Goal: Understand process/instructions

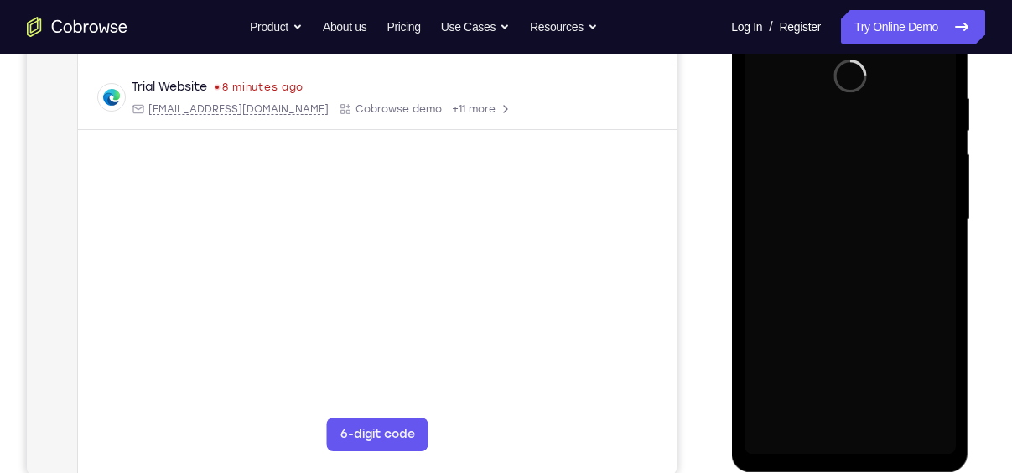
scroll to position [310, 0]
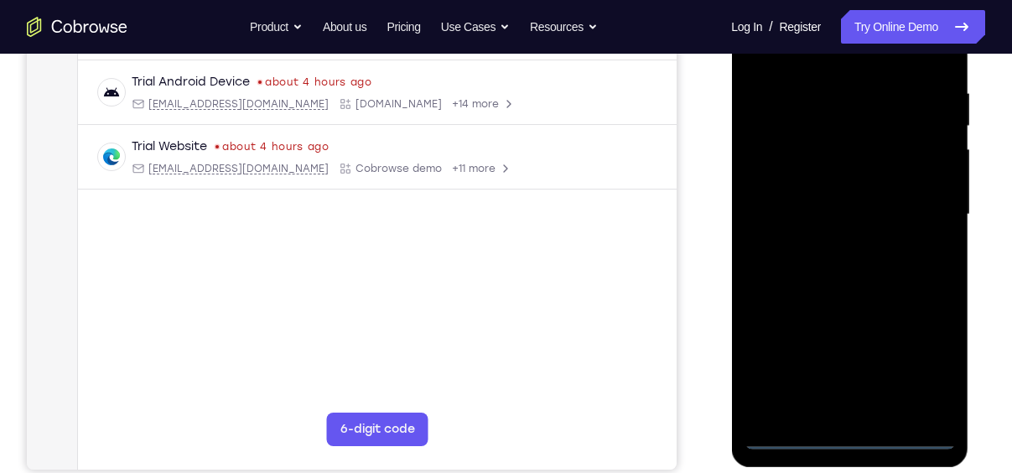
click at [849, 436] on div at bounding box center [849, 214] width 211 height 469
click at [926, 366] on div at bounding box center [849, 214] width 211 height 469
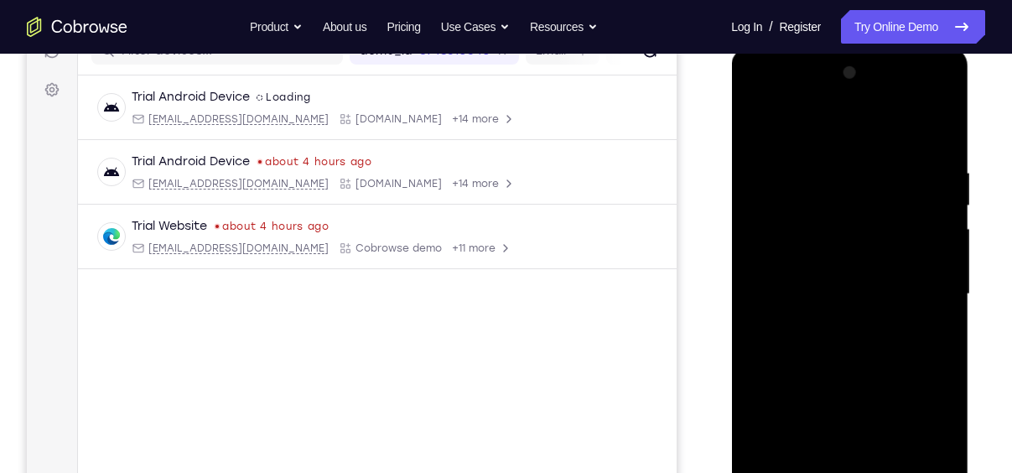
click at [800, 128] on div at bounding box center [849, 294] width 211 height 469
click at [917, 283] on div at bounding box center [849, 294] width 211 height 469
click at [832, 324] on div at bounding box center [849, 294] width 211 height 469
click at [801, 282] on div at bounding box center [849, 294] width 211 height 469
click at [790, 265] on div at bounding box center [849, 294] width 211 height 469
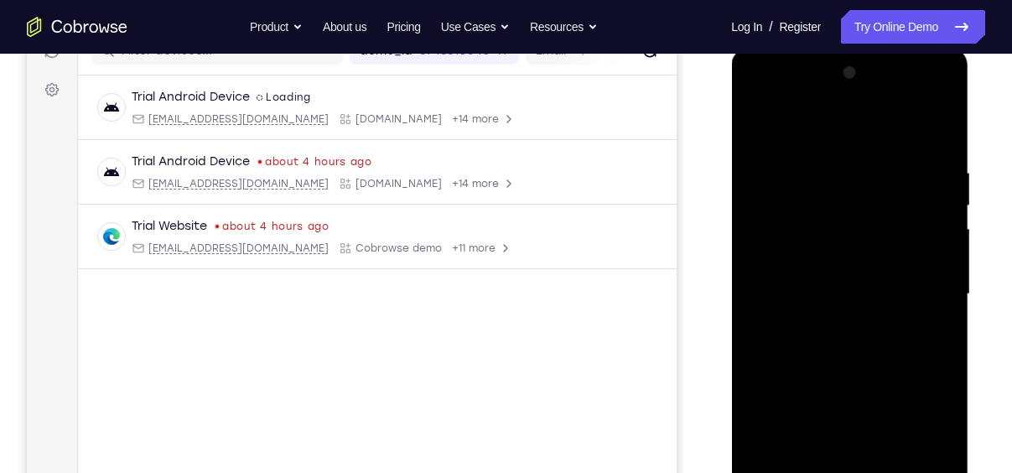
click at [822, 298] on div at bounding box center [849, 294] width 211 height 469
click at [852, 368] on div at bounding box center [849, 294] width 211 height 469
drag, startPoint x: 854, startPoint y: 134, endPoint x: 839, endPoint y: 60, distance: 76.1
click at [839, 60] on div at bounding box center [849, 294] width 211 height 469
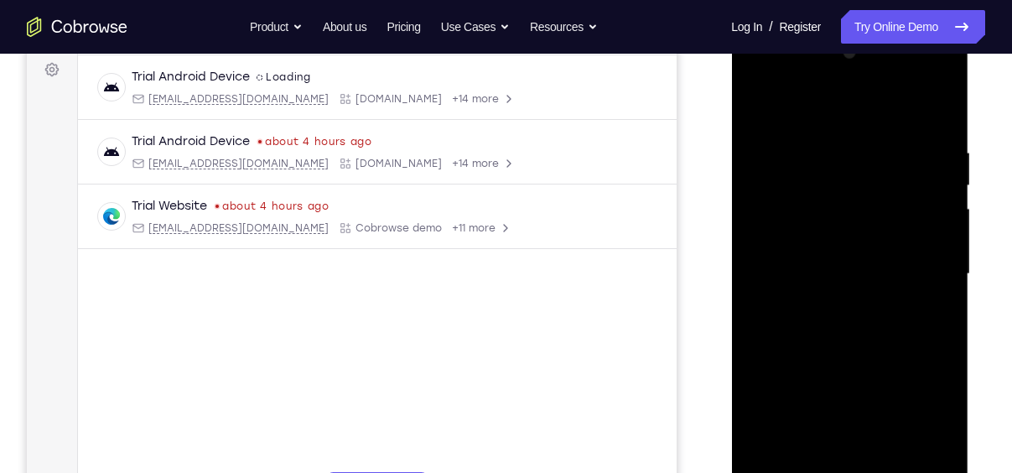
scroll to position [250, 0]
click at [832, 158] on div at bounding box center [849, 274] width 211 height 469
click at [938, 226] on div at bounding box center [849, 274] width 211 height 469
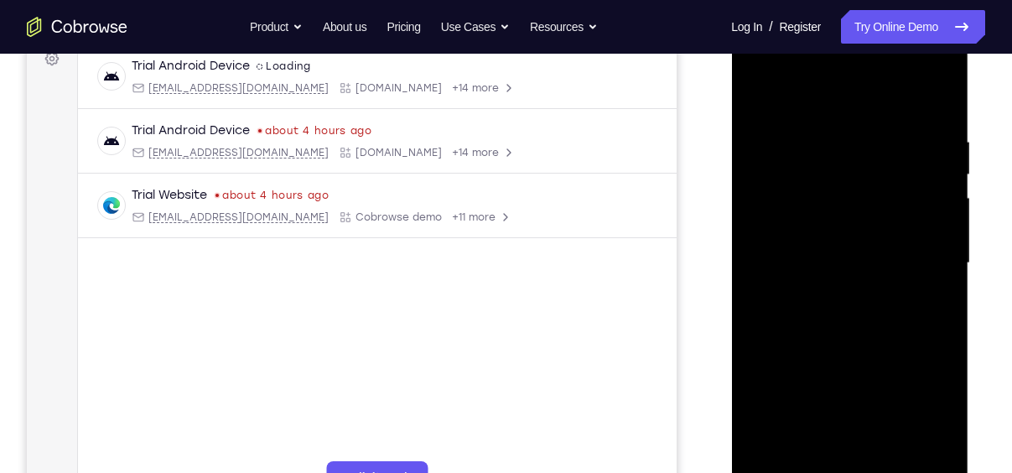
scroll to position [262, 0]
click at [938, 226] on div at bounding box center [849, 262] width 211 height 469
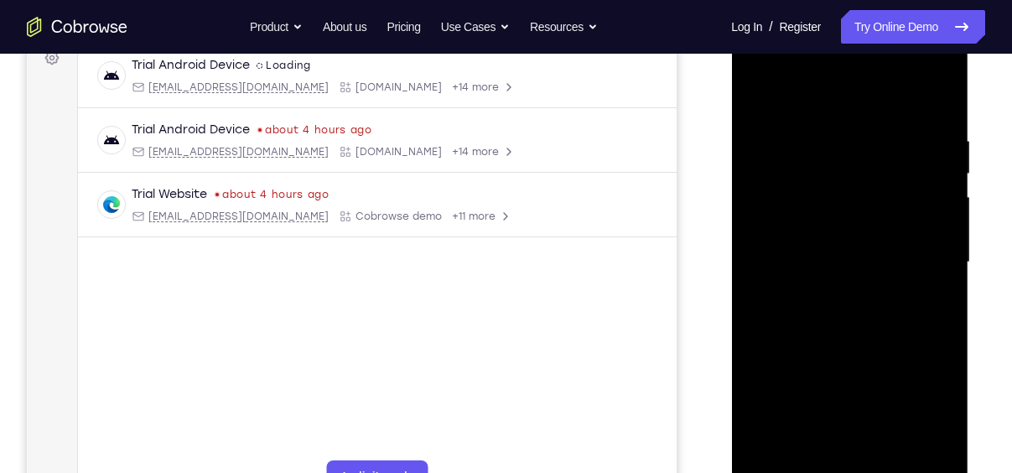
click at [938, 227] on div at bounding box center [849, 262] width 211 height 469
click at [935, 101] on div at bounding box center [849, 262] width 211 height 469
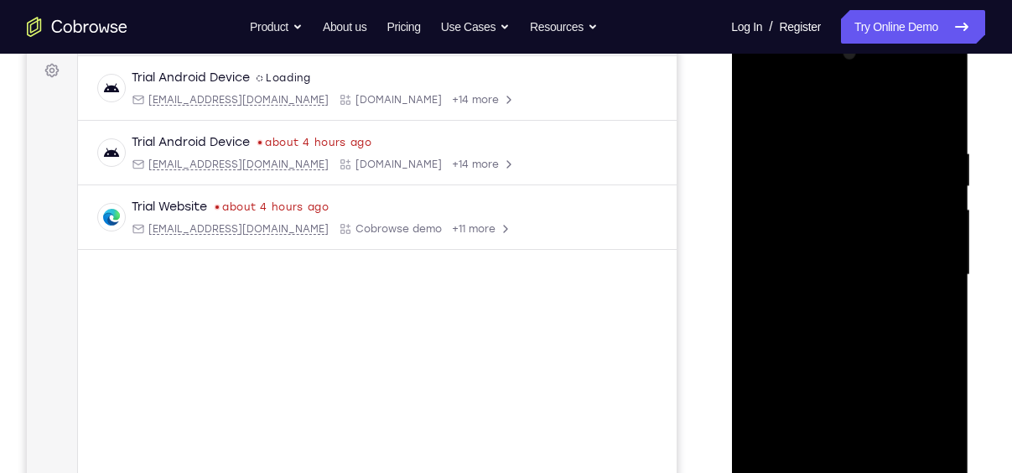
scroll to position [249, 0]
click at [869, 132] on div at bounding box center [849, 275] width 211 height 469
click at [937, 117] on div at bounding box center [849, 275] width 211 height 469
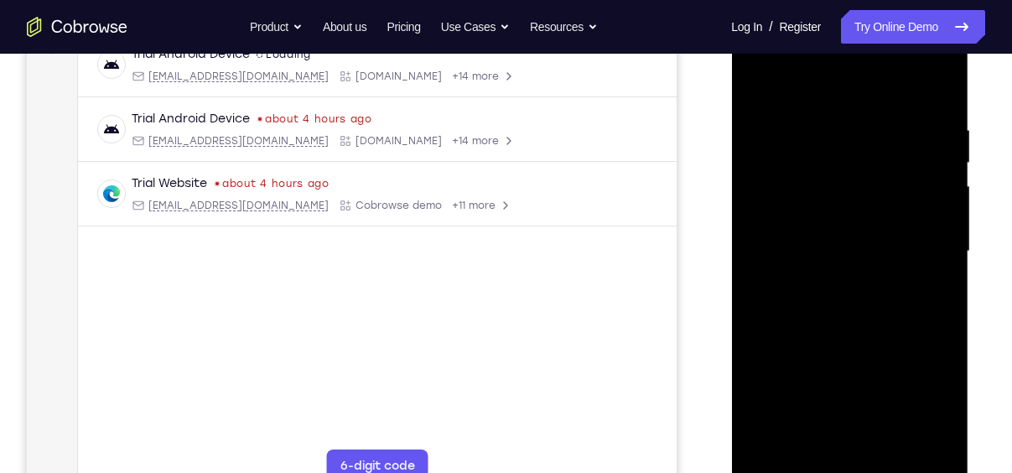
scroll to position [272, 0]
click at [891, 448] on div at bounding box center [849, 252] width 211 height 469
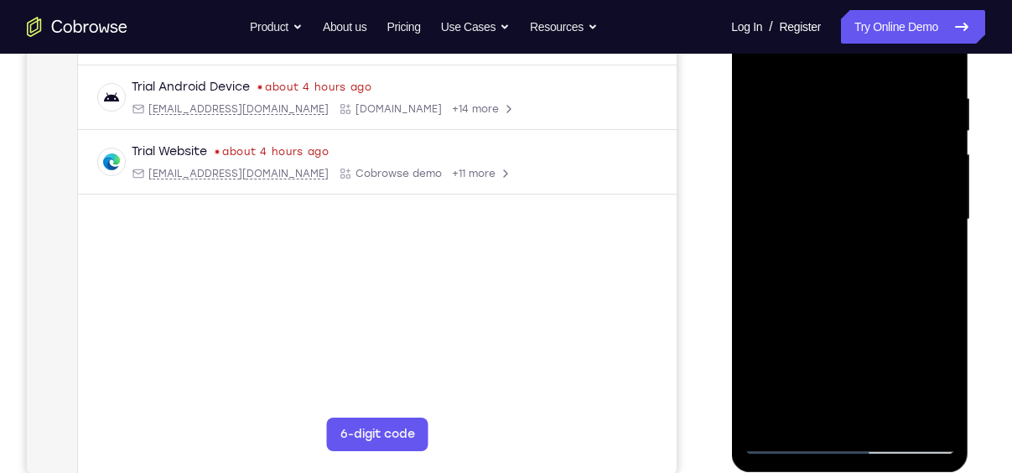
scroll to position [288, 0]
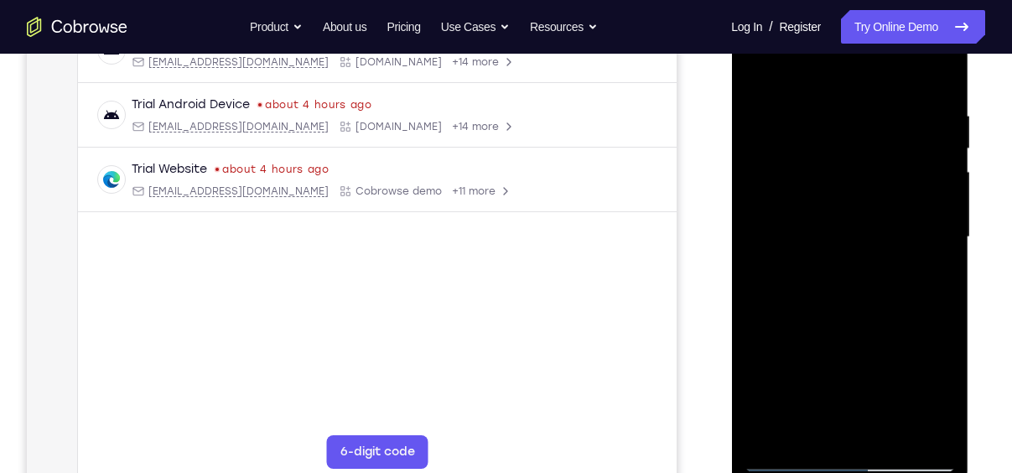
click at [863, 323] on div at bounding box center [849, 237] width 211 height 469
click at [943, 142] on div at bounding box center [849, 237] width 211 height 469
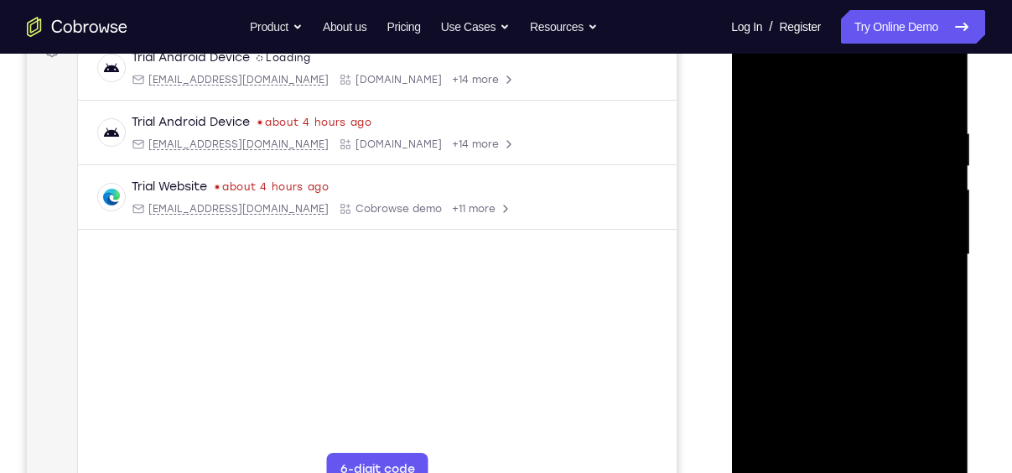
scroll to position [269, 0]
click at [754, 165] on div at bounding box center [849, 255] width 211 height 469
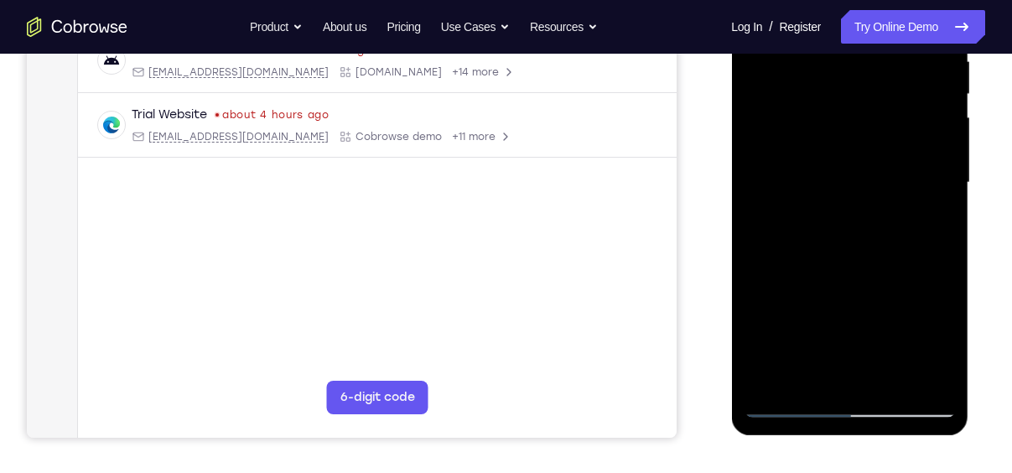
click at [790, 406] on div at bounding box center [849, 182] width 211 height 469
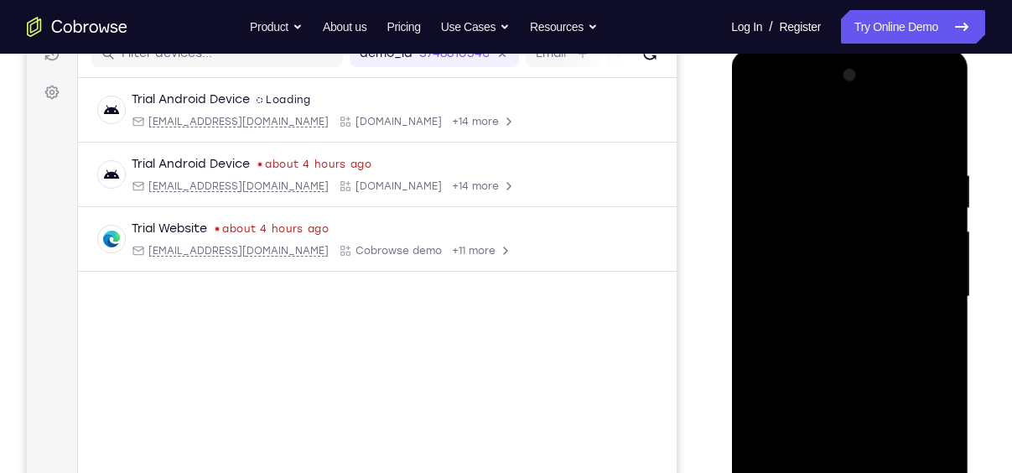
scroll to position [222, 0]
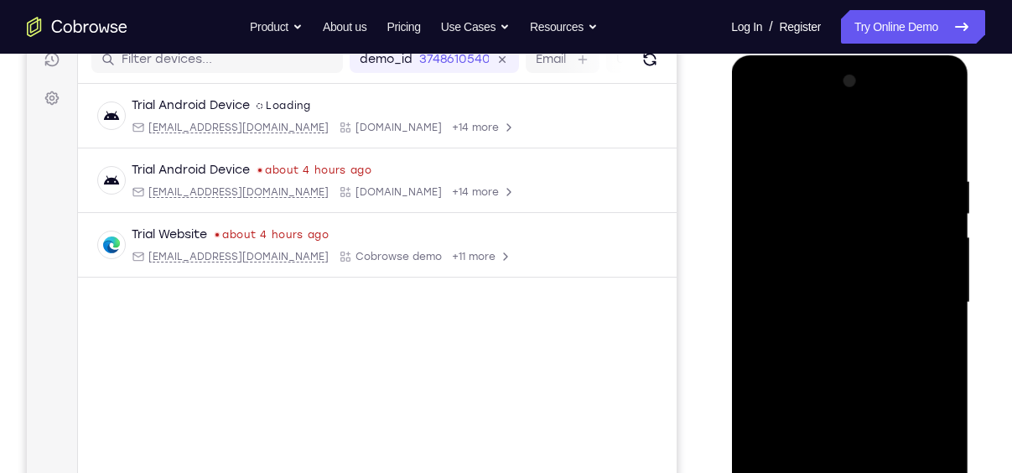
click at [942, 136] on div at bounding box center [849, 302] width 211 height 469
drag, startPoint x: 832, startPoint y: 199, endPoint x: 834, endPoint y: 384, distance: 185.3
click at [834, 384] on div at bounding box center [849, 302] width 211 height 469
drag, startPoint x: 837, startPoint y: 200, endPoint x: 861, endPoint y: 351, distance: 152.7
click at [861, 351] on div at bounding box center [849, 302] width 211 height 469
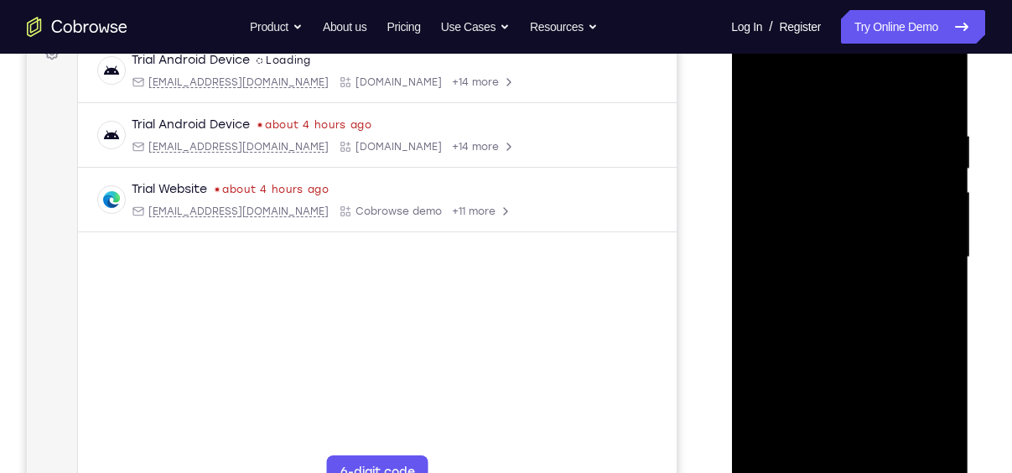
scroll to position [292, 0]
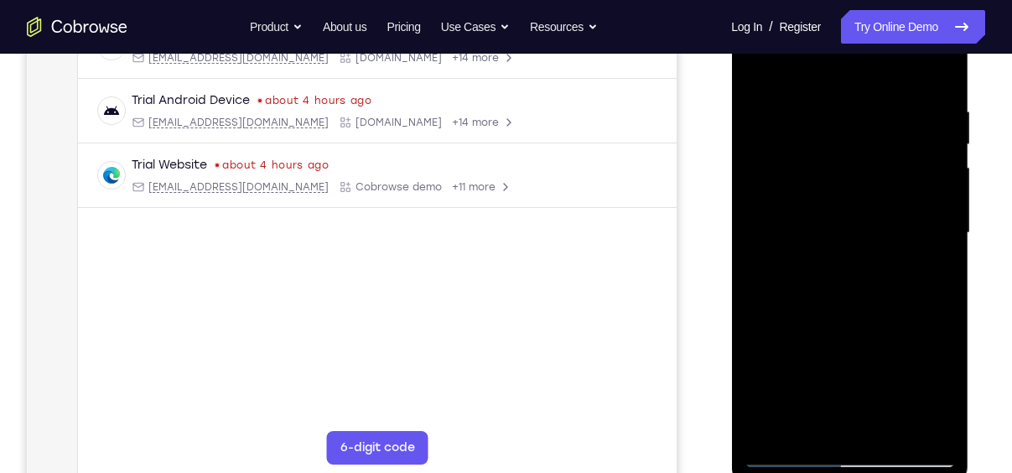
click at [794, 453] on div at bounding box center [849, 232] width 211 height 469
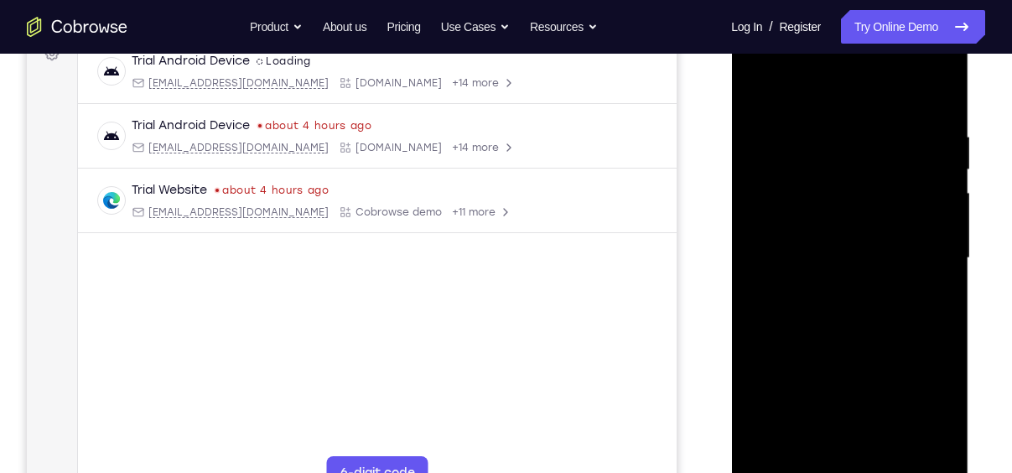
scroll to position [266, 0]
click at [941, 329] on div at bounding box center [849, 258] width 211 height 469
click at [942, 331] on div at bounding box center [849, 258] width 211 height 469
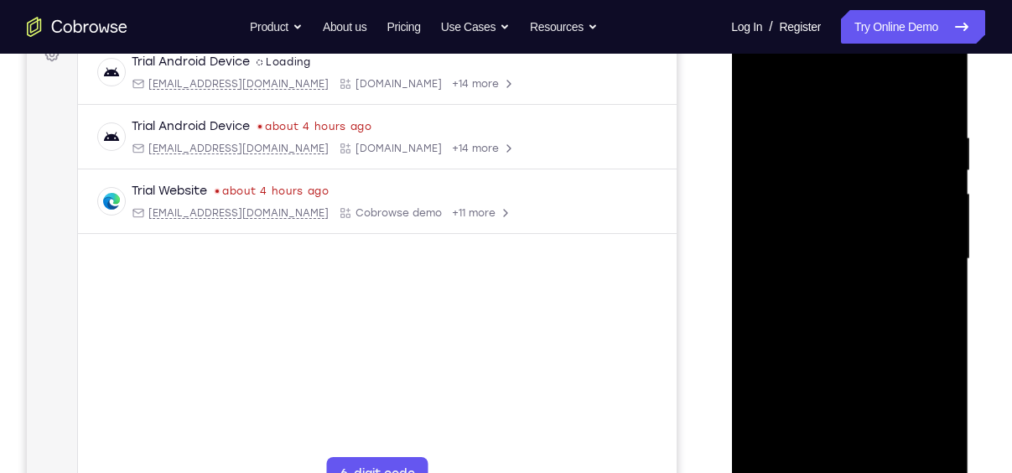
click at [942, 331] on div at bounding box center [849, 258] width 211 height 469
click at [923, 131] on div at bounding box center [849, 258] width 211 height 469
click at [935, 97] on div at bounding box center [849, 258] width 211 height 469
click at [875, 143] on div at bounding box center [849, 258] width 211 height 469
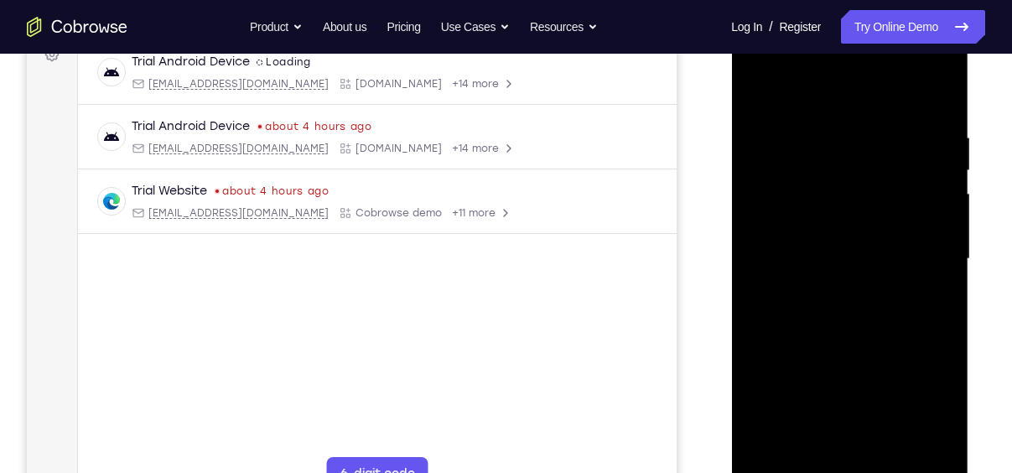
click at [938, 272] on div at bounding box center [849, 258] width 211 height 469
click at [934, 95] on div at bounding box center [849, 258] width 211 height 469
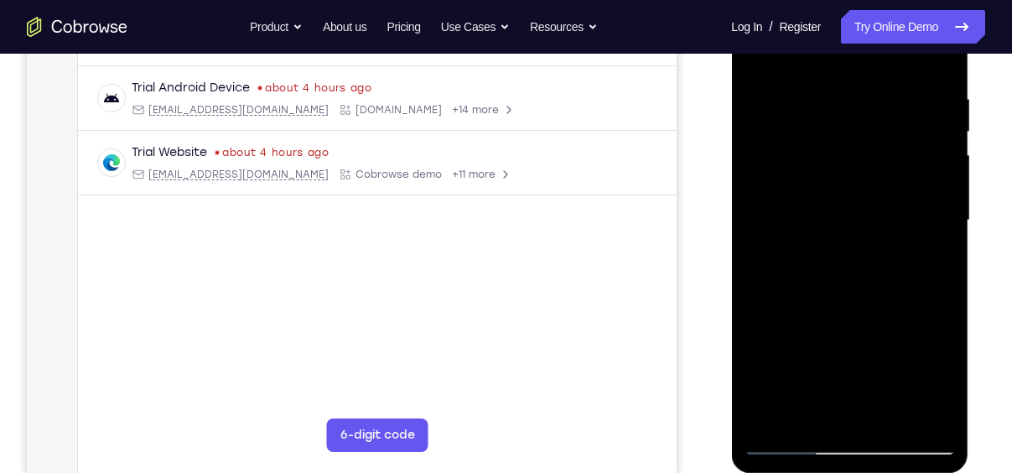
scroll to position [305, 0]
click at [889, 417] on div at bounding box center [849, 219] width 211 height 469
click at [769, 98] on div at bounding box center [849, 219] width 211 height 469
click at [837, 120] on div at bounding box center [849, 219] width 211 height 469
click at [753, 58] on div at bounding box center [849, 219] width 211 height 469
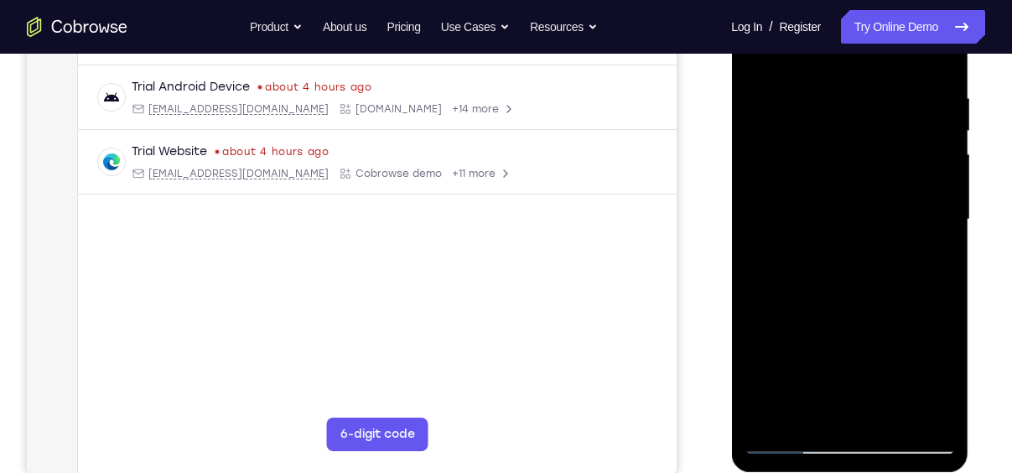
click at [786, 439] on div at bounding box center [849, 219] width 211 height 469
click at [813, 80] on div at bounding box center [849, 219] width 211 height 469
click at [936, 59] on div at bounding box center [849, 219] width 211 height 469
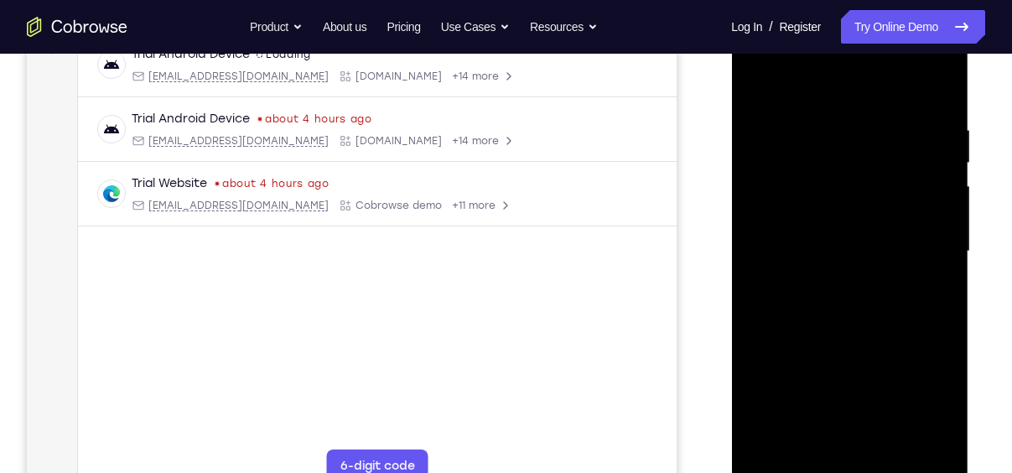
click at [808, 450] on div at bounding box center [849, 251] width 211 height 469
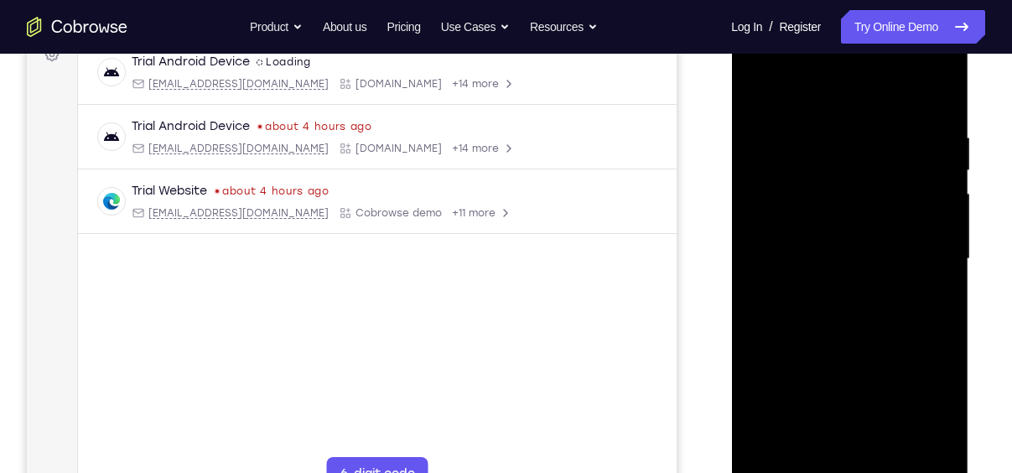
scroll to position [265, 0]
click at [822, 86] on div at bounding box center [849, 259] width 211 height 469
click at [831, 115] on div at bounding box center [849, 259] width 211 height 469
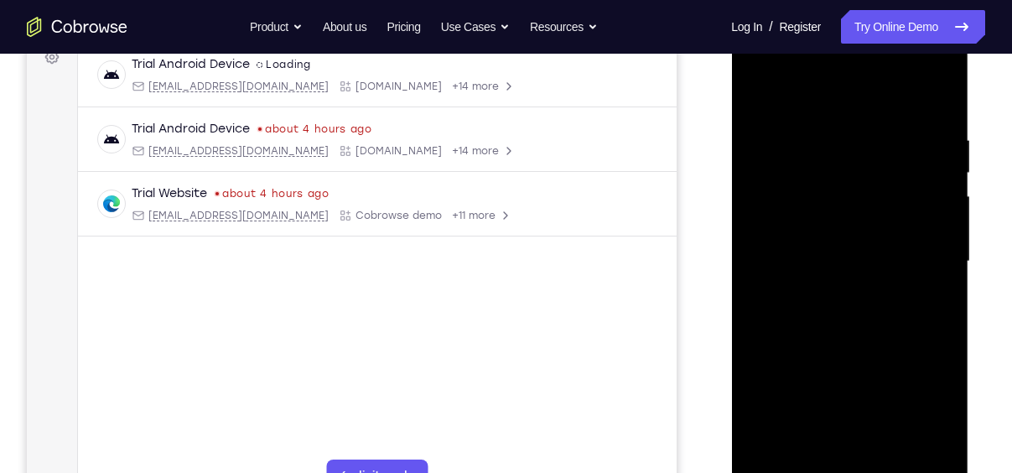
scroll to position [262, 0]
click at [776, 135] on div at bounding box center [849, 262] width 211 height 469
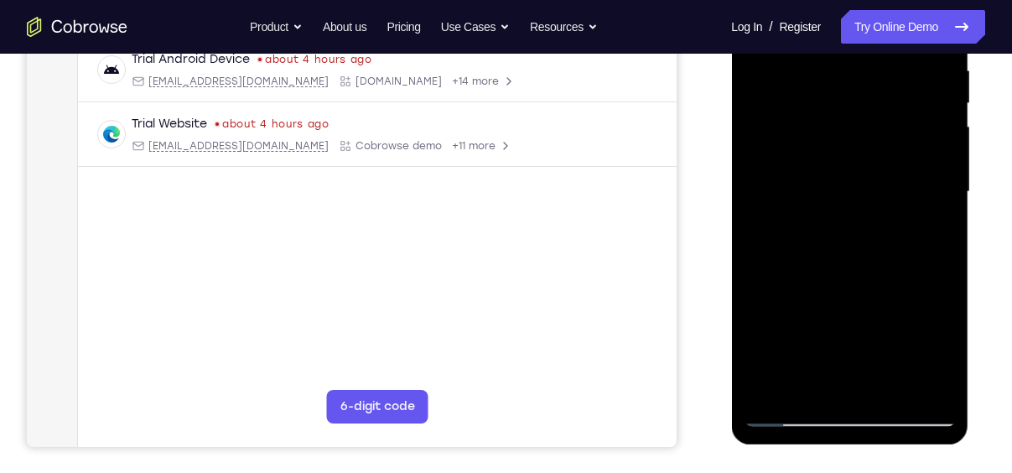
scroll to position [340, 0]
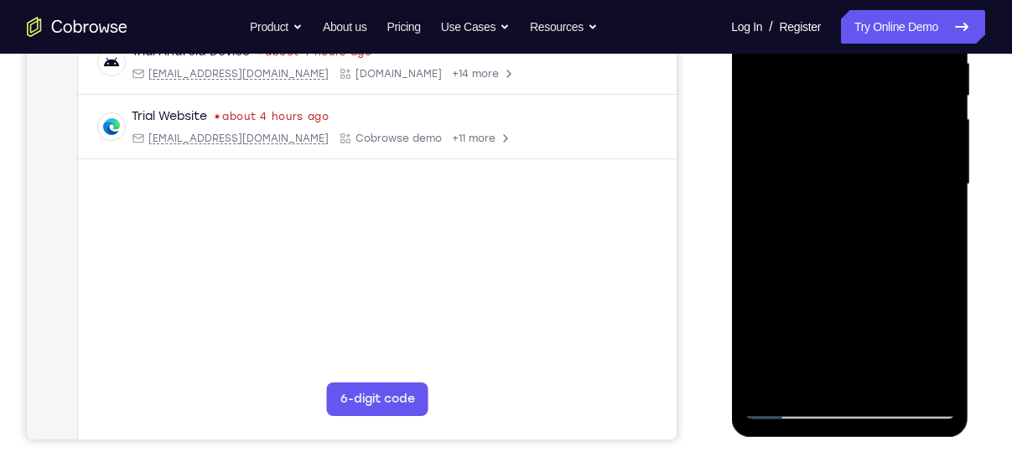
click at [789, 402] on div at bounding box center [849, 184] width 211 height 469
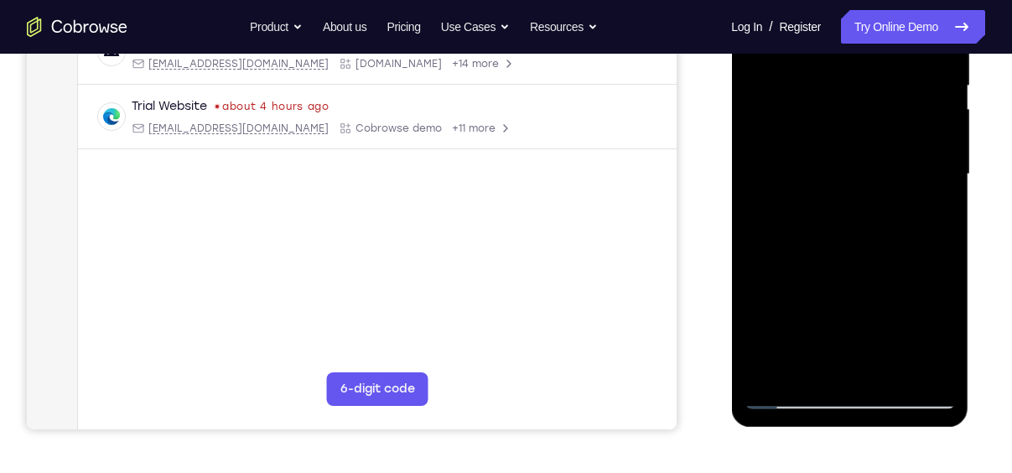
scroll to position [332, 0]
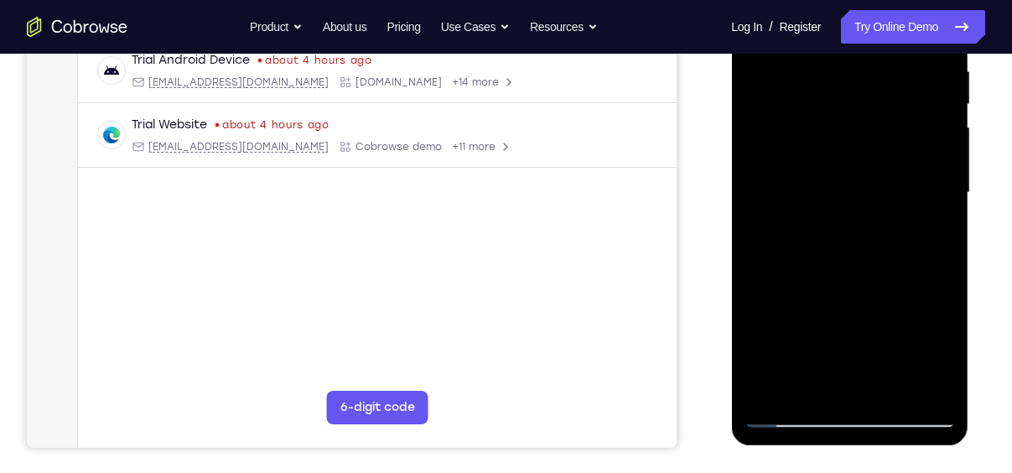
drag, startPoint x: 844, startPoint y: 244, endPoint x: 868, endPoint y: 48, distance: 197.5
click at [868, 48] on div at bounding box center [849, 192] width 211 height 469
drag, startPoint x: 852, startPoint y: 315, endPoint x: 857, endPoint y: 143, distance: 171.9
click at [857, 143] on div at bounding box center [849, 192] width 211 height 469
click at [945, 231] on div at bounding box center [849, 192] width 211 height 469
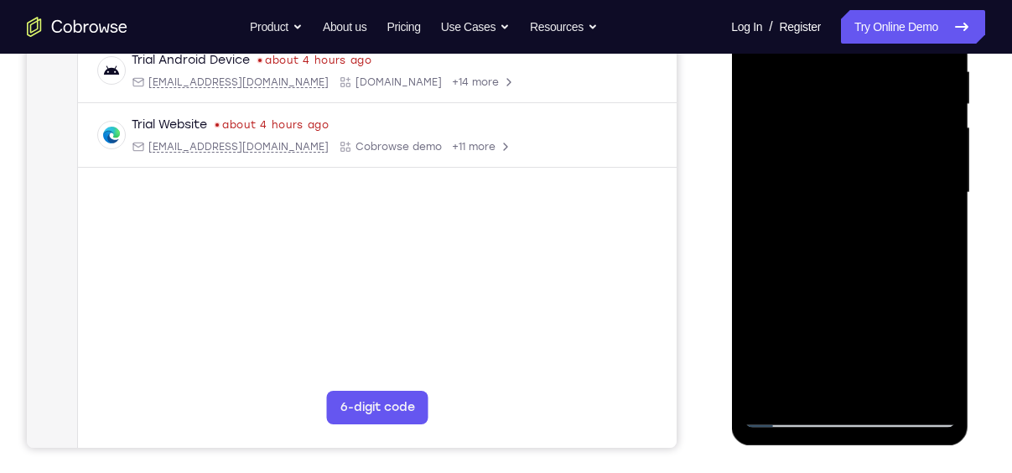
click at [945, 231] on div at bounding box center [849, 192] width 211 height 469
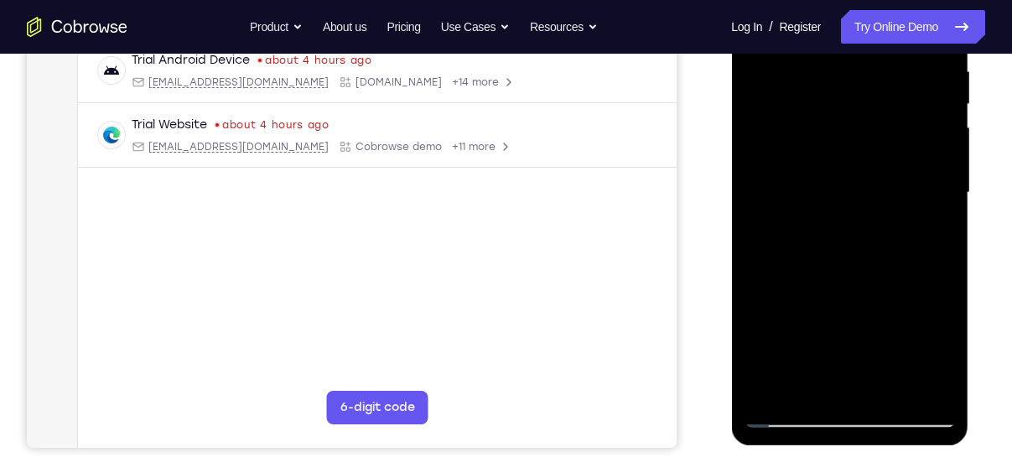
drag, startPoint x: 840, startPoint y: 281, endPoint x: 851, endPoint y: 92, distance: 188.9
click at [851, 92] on div at bounding box center [849, 192] width 211 height 469
drag, startPoint x: 826, startPoint y: 305, endPoint x: 843, endPoint y: 79, distance: 227.0
click at [843, 79] on div at bounding box center [849, 192] width 211 height 469
drag, startPoint x: 841, startPoint y: 211, endPoint x: 873, endPoint y: 15, distance: 198.7
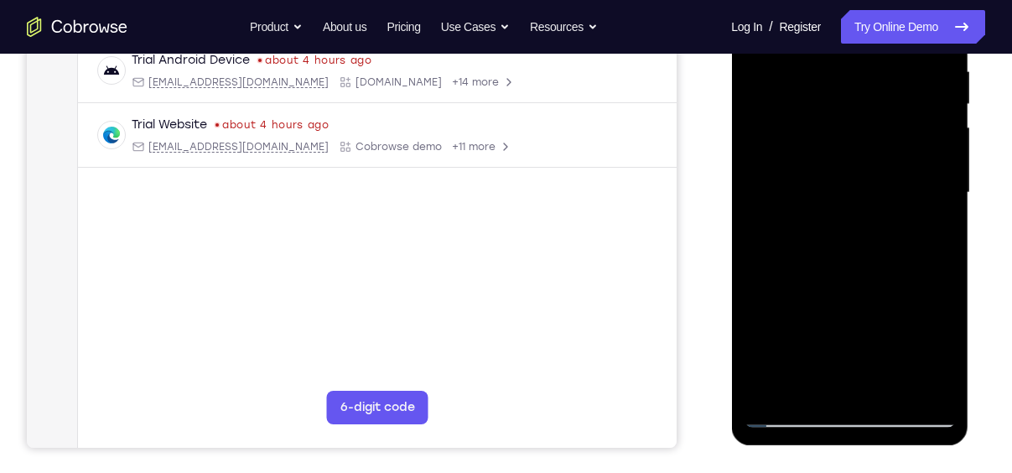
click at [873, 15] on div at bounding box center [849, 192] width 211 height 469
drag, startPoint x: 833, startPoint y: 290, endPoint x: 863, endPoint y: 94, distance: 198.3
click at [863, 94] on div at bounding box center [849, 192] width 211 height 469
drag, startPoint x: 858, startPoint y: 210, endPoint x: 908, endPoint y: -87, distance: 301.6
click at [908, 0] on html "Online web based iOS Simulators and Android Emulators. Run iPhone, iPad, Mobile…" at bounding box center [850, 197] width 239 height 503
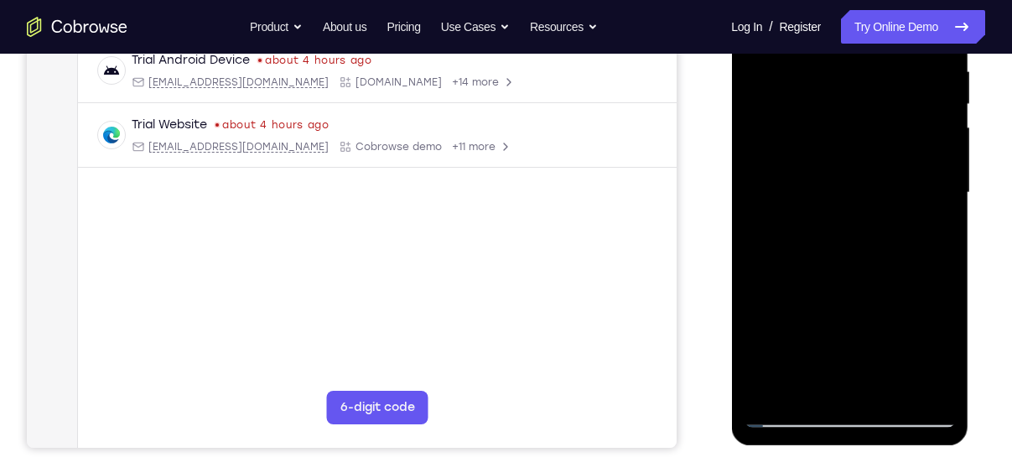
drag, startPoint x: 862, startPoint y: 208, endPoint x: 866, endPoint y: 298, distance: 90.6
click at [866, 298] on div at bounding box center [849, 192] width 211 height 469
drag, startPoint x: 866, startPoint y: 298, endPoint x: 871, endPoint y: 402, distance: 104.1
click at [871, 402] on div at bounding box center [849, 192] width 211 height 469
drag, startPoint x: 901, startPoint y: 179, endPoint x: 903, endPoint y: 242, distance: 63.7
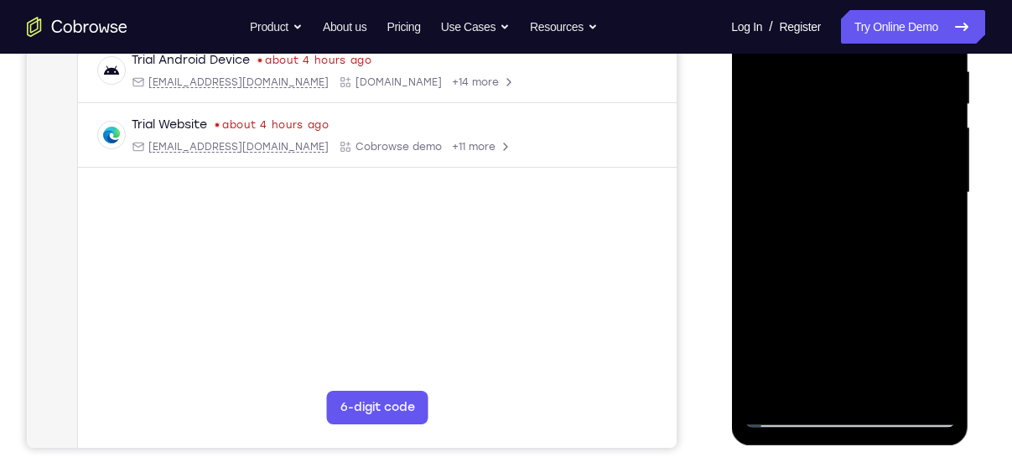
click at [903, 242] on div at bounding box center [849, 192] width 211 height 469
drag, startPoint x: 903, startPoint y: 242, endPoint x: 910, endPoint y: 354, distance: 111.7
click at [910, 354] on div at bounding box center [849, 192] width 211 height 469
drag, startPoint x: 883, startPoint y: 143, endPoint x: 882, endPoint y: 281, distance: 137.5
click at [882, 281] on div at bounding box center [849, 192] width 211 height 469
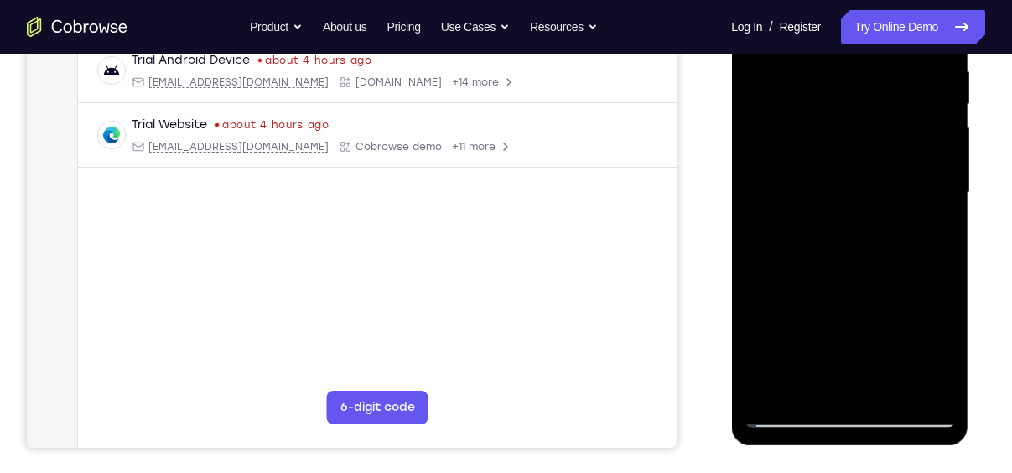
click at [944, 227] on div at bounding box center [849, 192] width 211 height 469
click at [754, 225] on div at bounding box center [849, 192] width 211 height 469
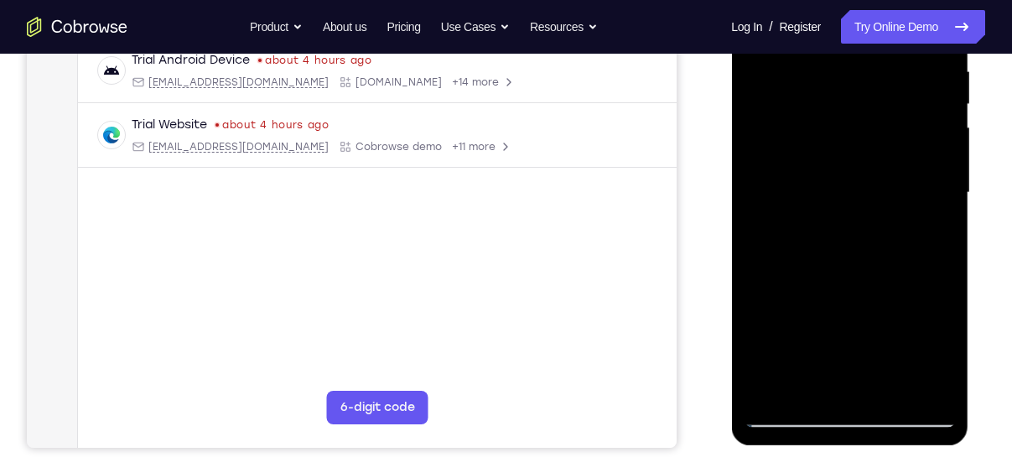
click at [754, 225] on div at bounding box center [849, 192] width 211 height 469
drag, startPoint x: 848, startPoint y: 287, endPoint x: 843, endPoint y: 176, distance: 110.8
click at [843, 176] on div at bounding box center [849, 192] width 211 height 469
drag, startPoint x: 843, startPoint y: 176, endPoint x: 852, endPoint y: -87, distance: 263.4
click at [852, 0] on html "Online web based iOS Simulators and Android Emulators. Run iPhone, iPad, Mobile…" at bounding box center [850, 197] width 239 height 503
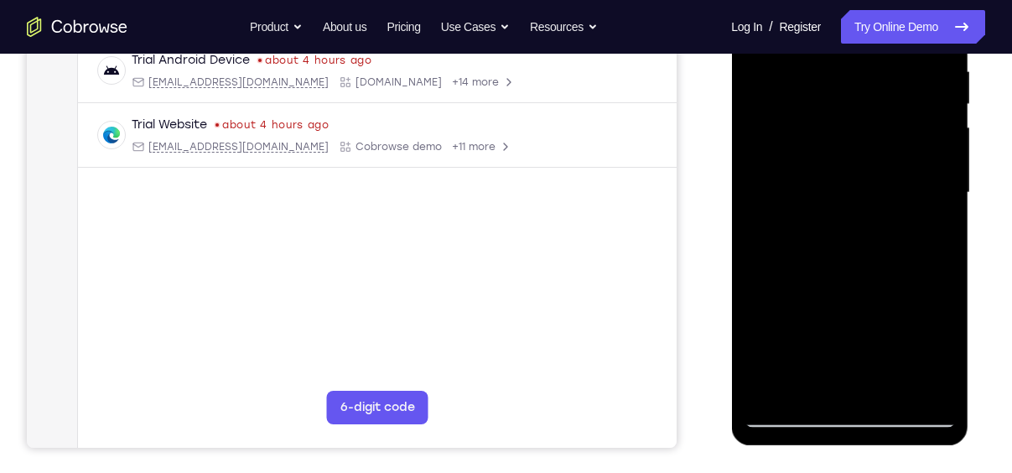
drag, startPoint x: 870, startPoint y: 233, endPoint x: 878, endPoint y: -85, distance: 317.8
click at [878, 0] on html "Online web based iOS Simulators and Android Emulators. Run iPhone, iPad, Mobile…" at bounding box center [850, 197] width 239 height 503
drag, startPoint x: 859, startPoint y: 302, endPoint x: 857, endPoint y: 75, distance: 227.2
click at [857, 75] on div at bounding box center [849, 192] width 211 height 469
